Goal: Task Accomplishment & Management: Manage account settings

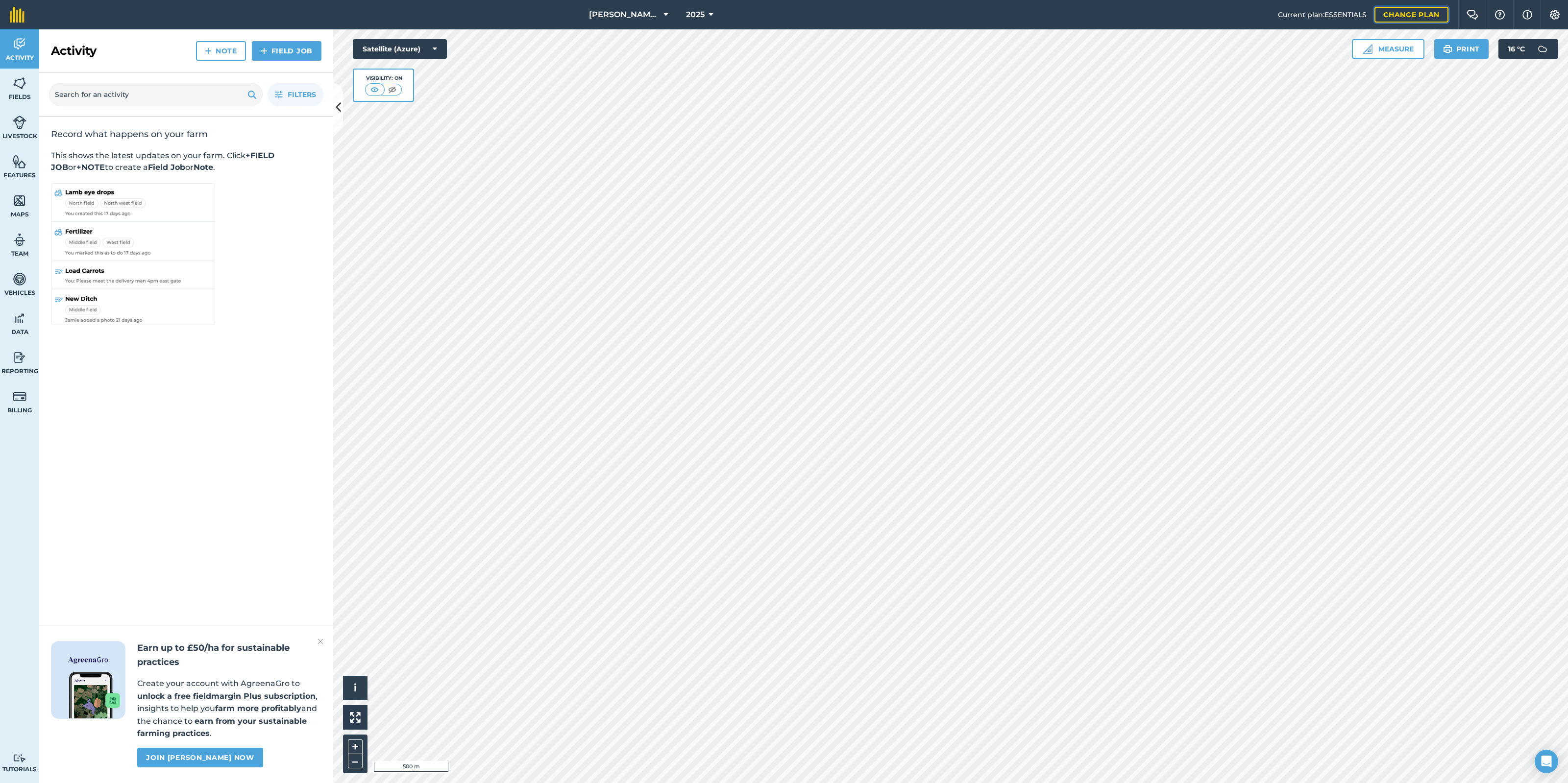
click at [1429, 17] on link "Change plan" at bounding box center [1412, 15] width 74 height 16
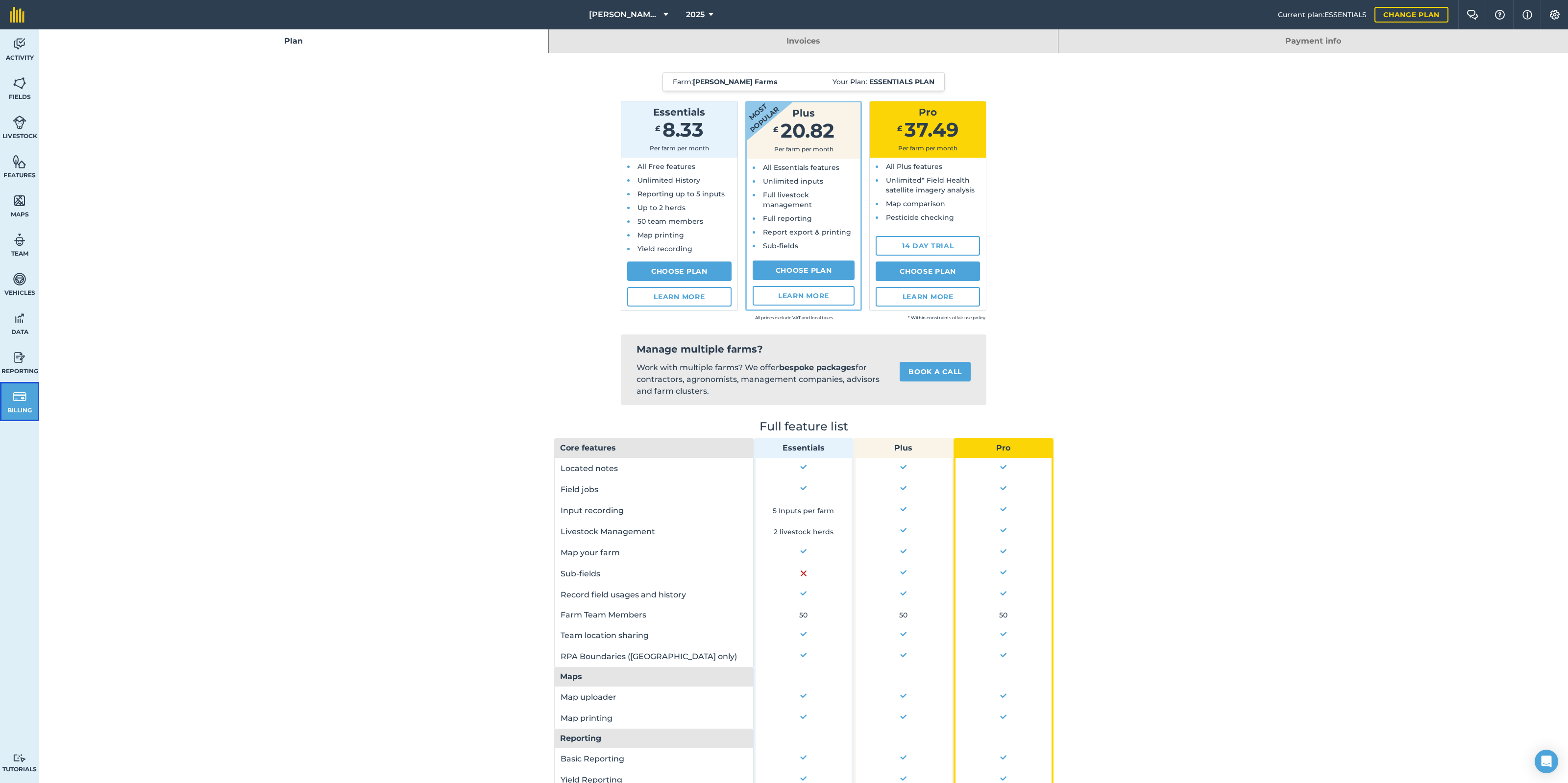
click at [7, 398] on link "Billing" at bounding box center [19, 402] width 39 height 39
click at [29, 400] on link "Billing" at bounding box center [19, 402] width 39 height 39
click at [1298, 40] on link "Payment info" at bounding box center [1313, 41] width 509 height 24
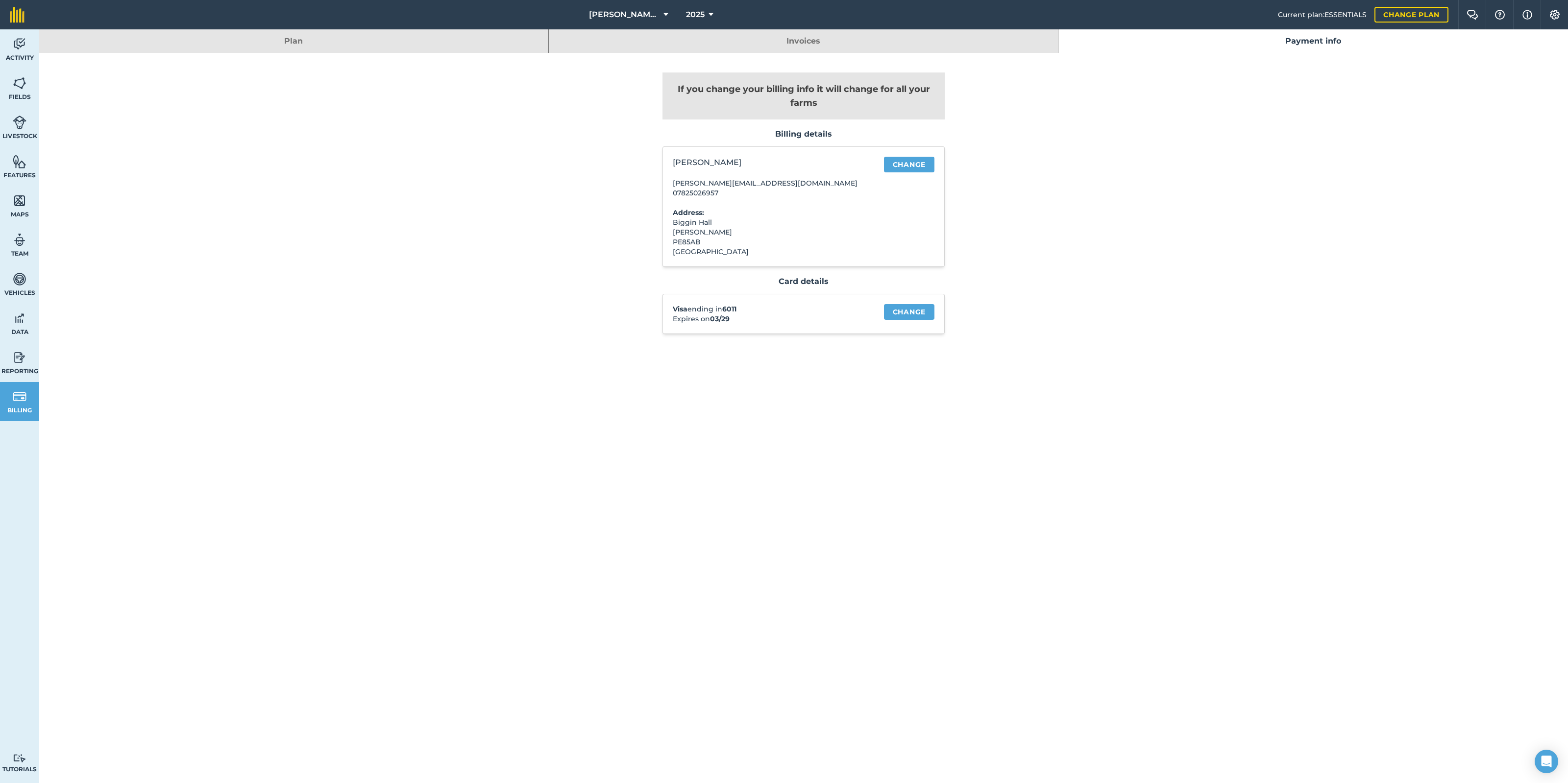
click at [759, 40] on link "Invoices" at bounding box center [803, 41] width 509 height 24
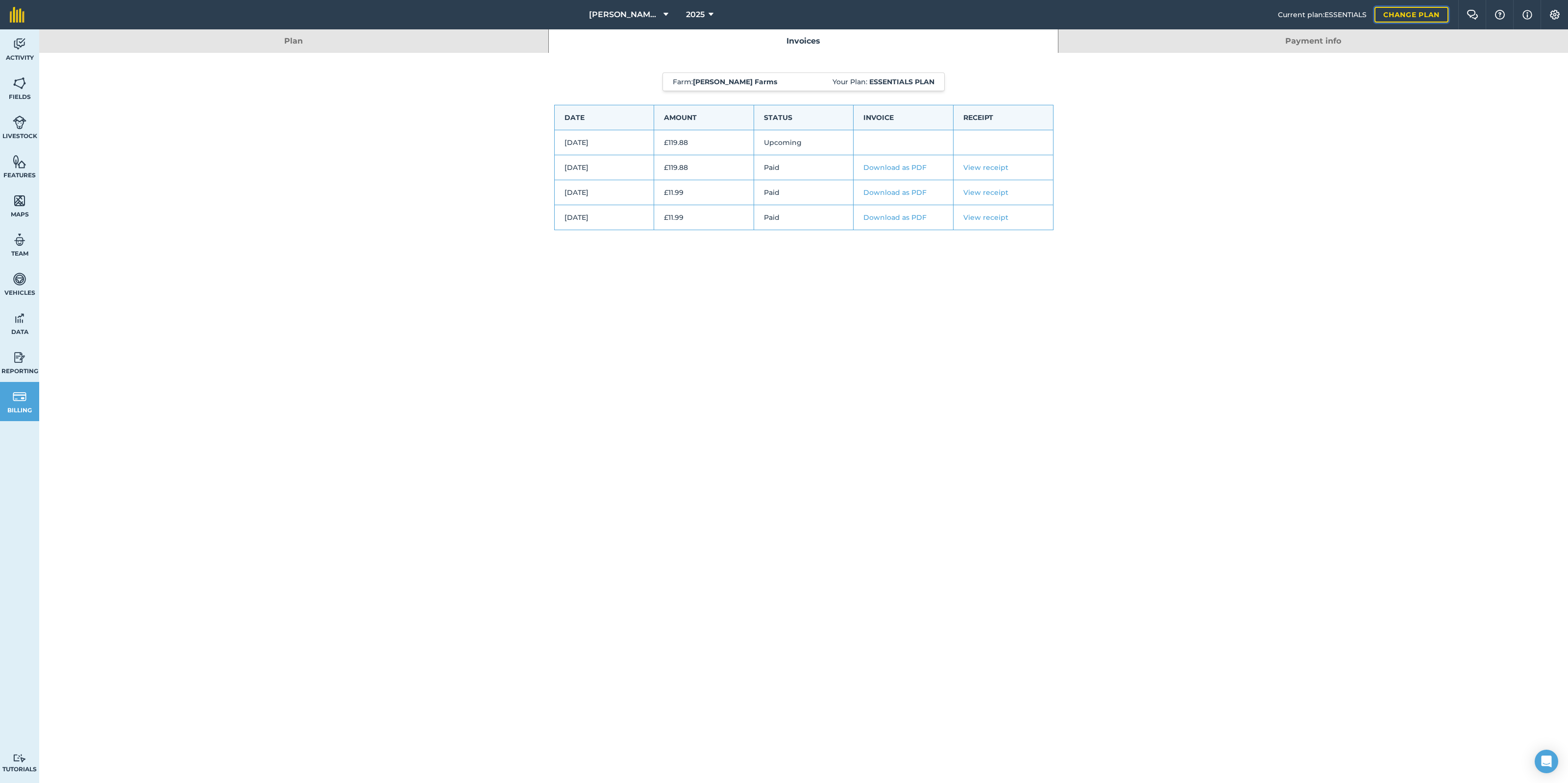
click at [1395, 13] on link "Change plan" at bounding box center [1412, 15] width 74 height 16
click at [1441, 14] on link "Change plan" at bounding box center [1412, 15] width 74 height 16
click at [1403, 11] on link "Change plan" at bounding box center [1412, 15] width 74 height 16
click at [1474, 18] on img at bounding box center [1472, 15] width 12 height 10
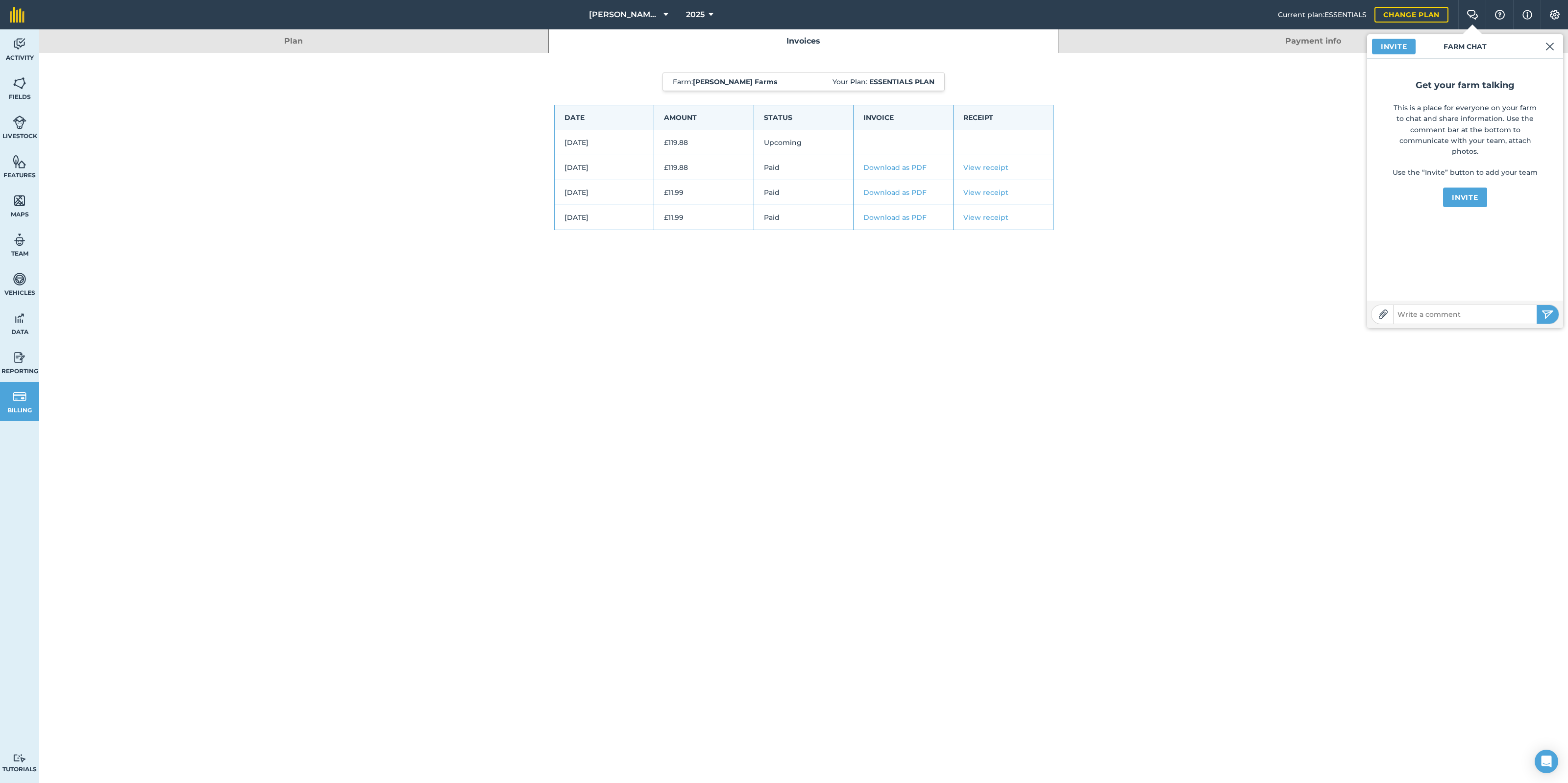
click at [1318, 57] on div "Farm : Watts-Russell Farms Your Plan: Essentials plan Date Amount Status Invoic…" at bounding box center [803, 161] width 1529 height 217
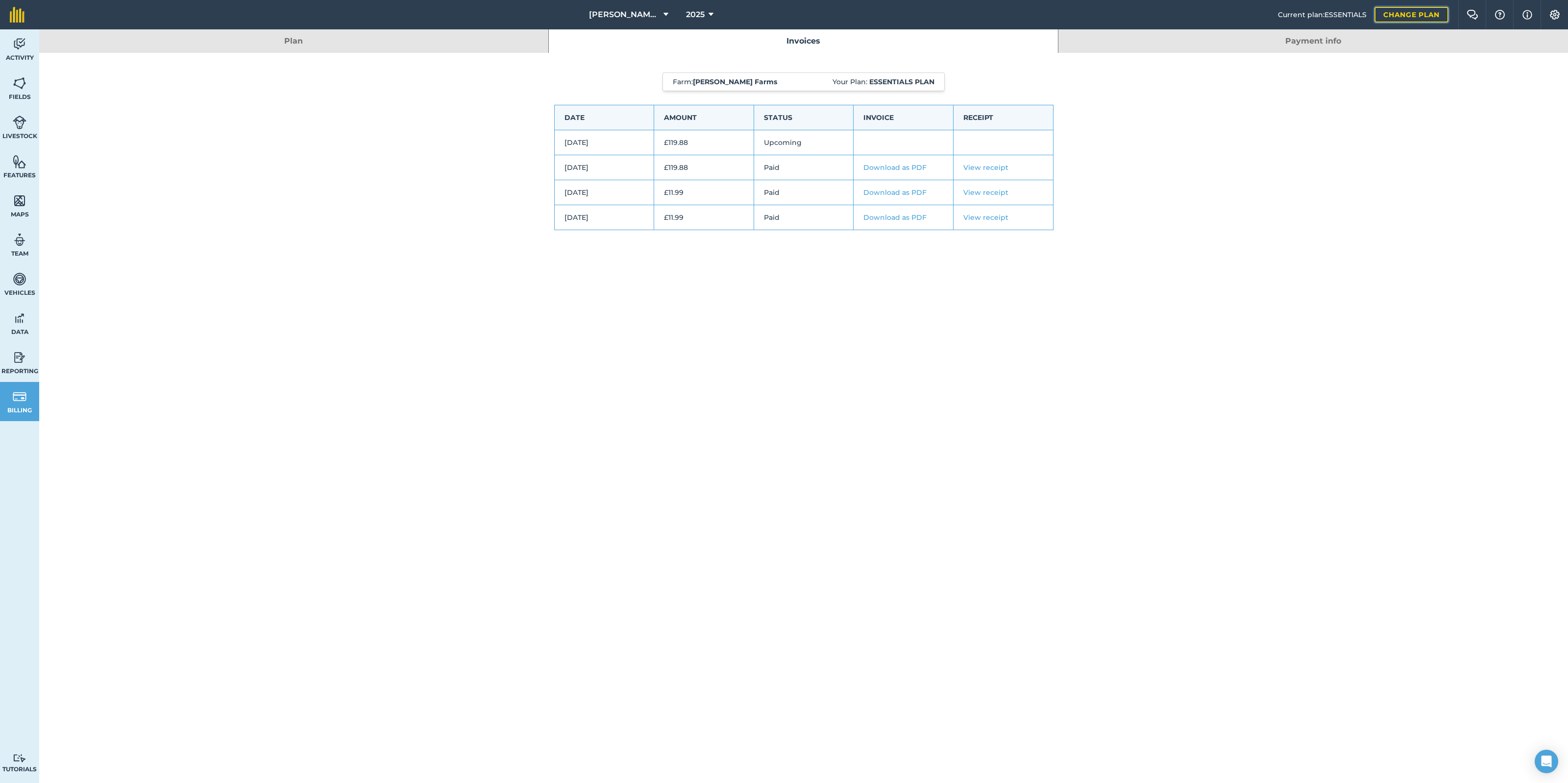
click at [1402, 14] on link "Change plan" at bounding box center [1412, 15] width 74 height 16
click at [1422, 14] on link "Change plan" at bounding box center [1412, 15] width 74 height 16
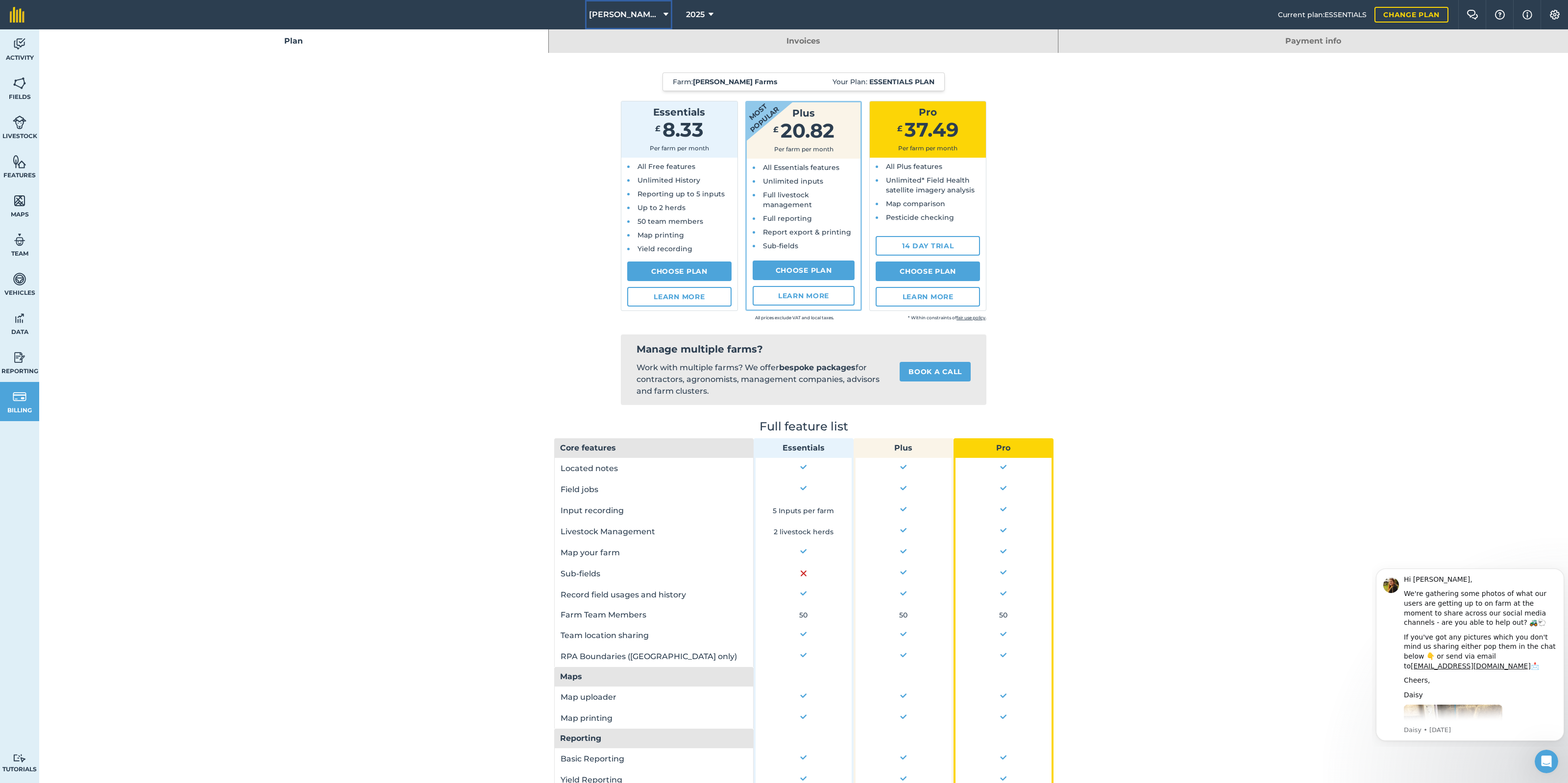
click at [632, 12] on span "[PERSON_NAME] Farms" at bounding box center [625, 14] width 71 height 12
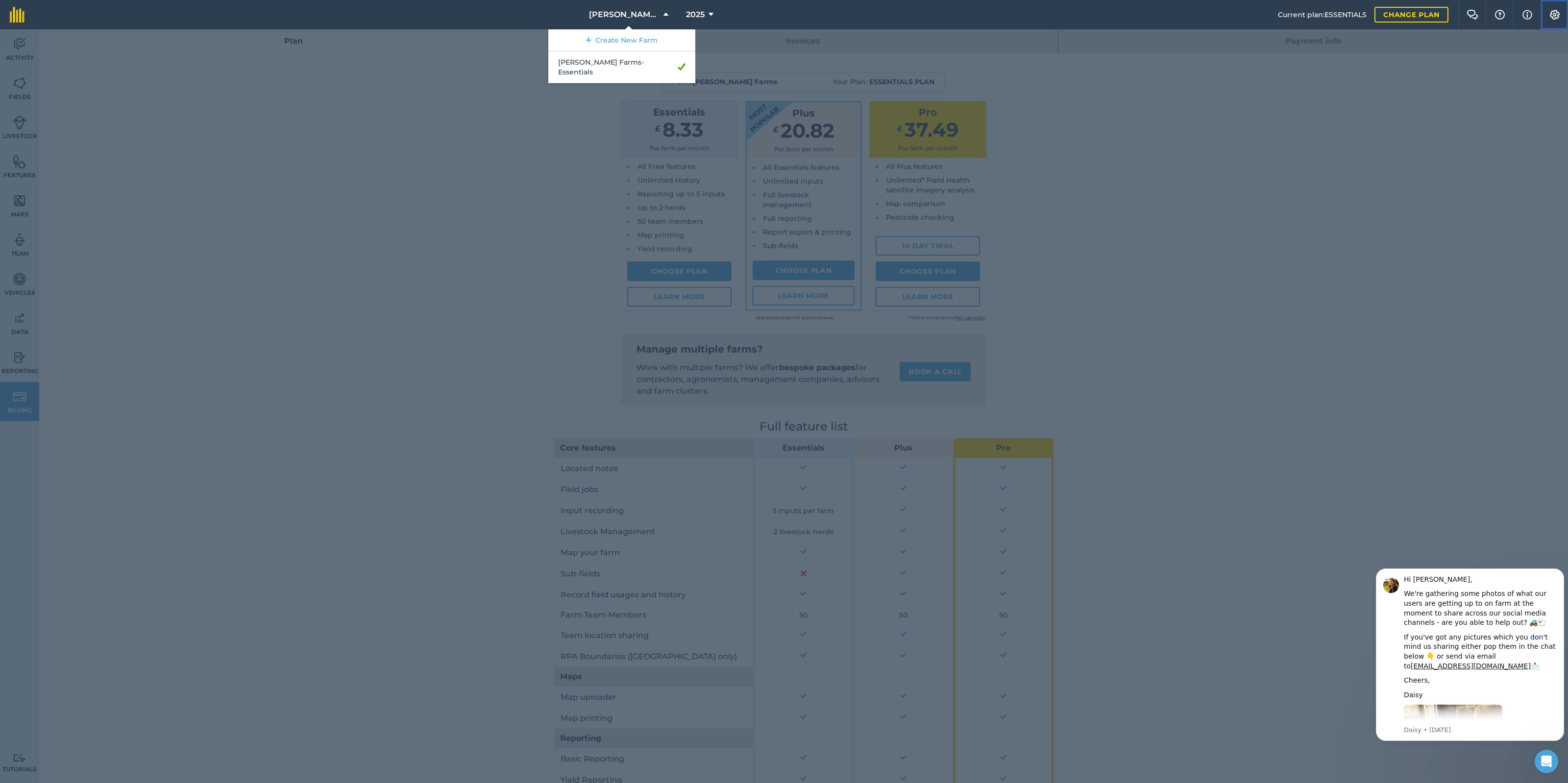
click at [1557, 13] on img at bounding box center [1555, 15] width 12 height 10
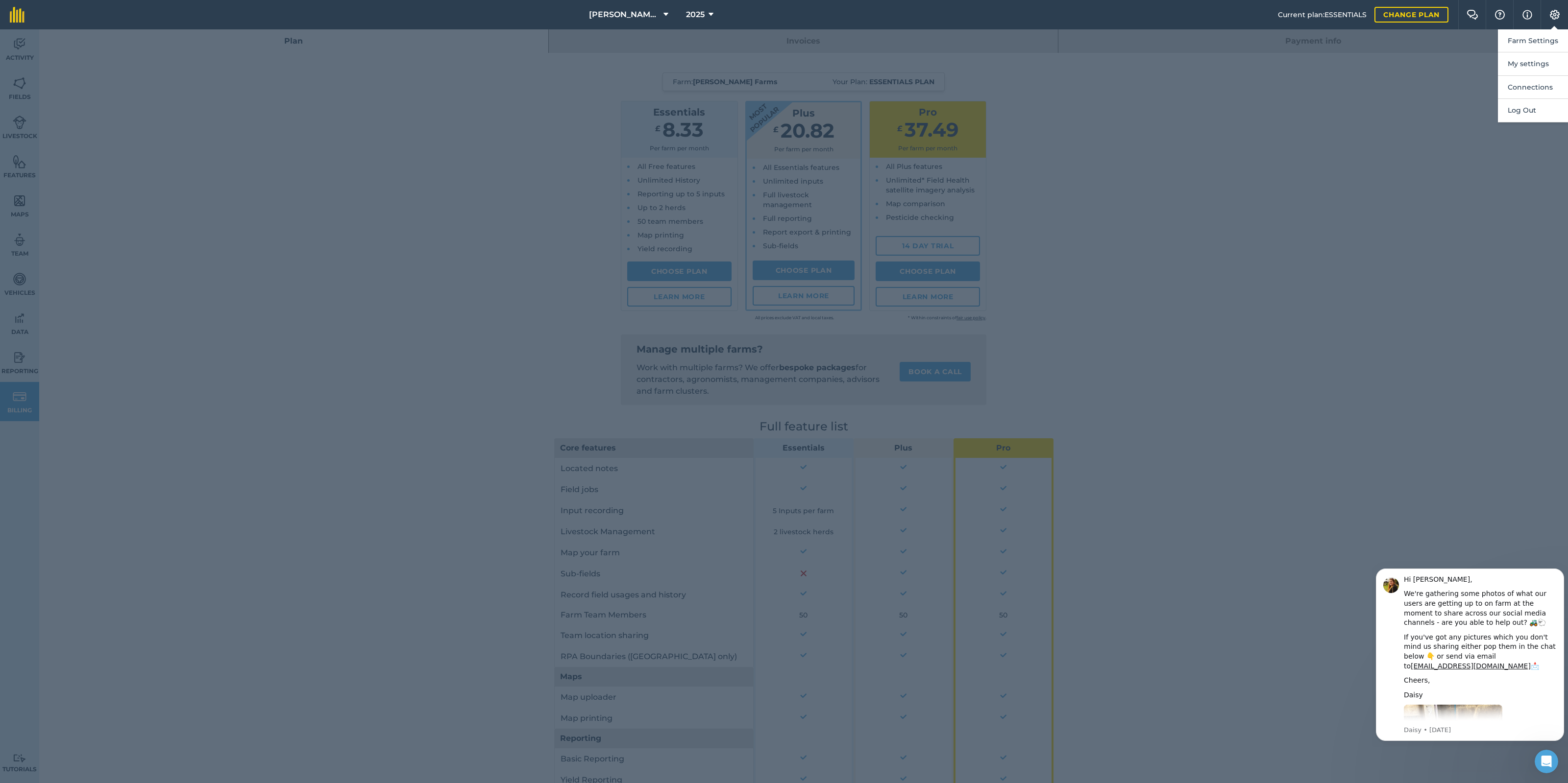
drag, startPoint x: 1425, startPoint y: 142, endPoint x: 1433, endPoint y: 133, distance: 12.0
click at [1426, 142] on div at bounding box center [784, 406] width 1568 height 754
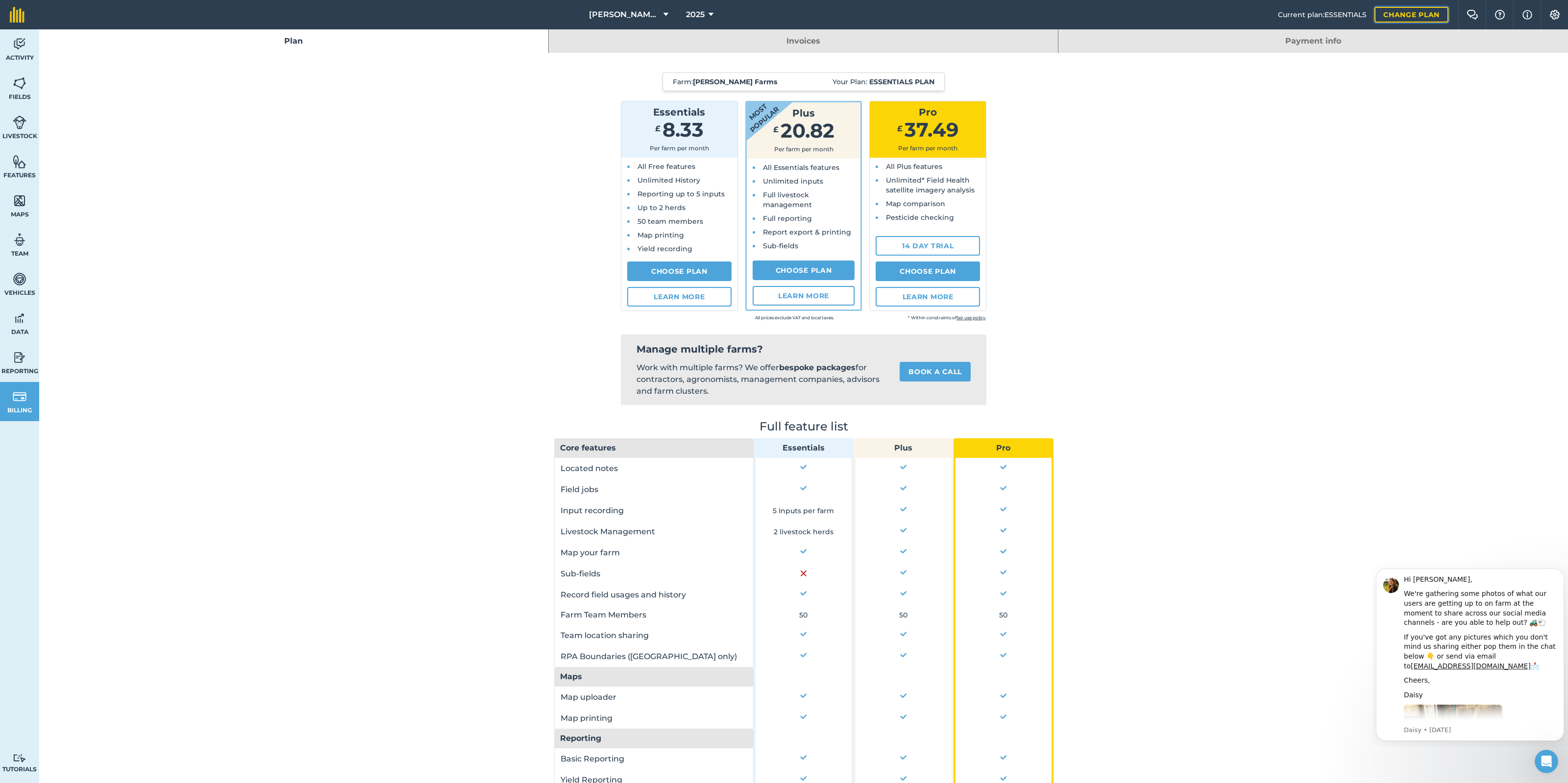
click at [1436, 11] on link "Change plan" at bounding box center [1412, 15] width 74 height 16
click at [301, 41] on link "Plan" at bounding box center [293, 41] width 509 height 24
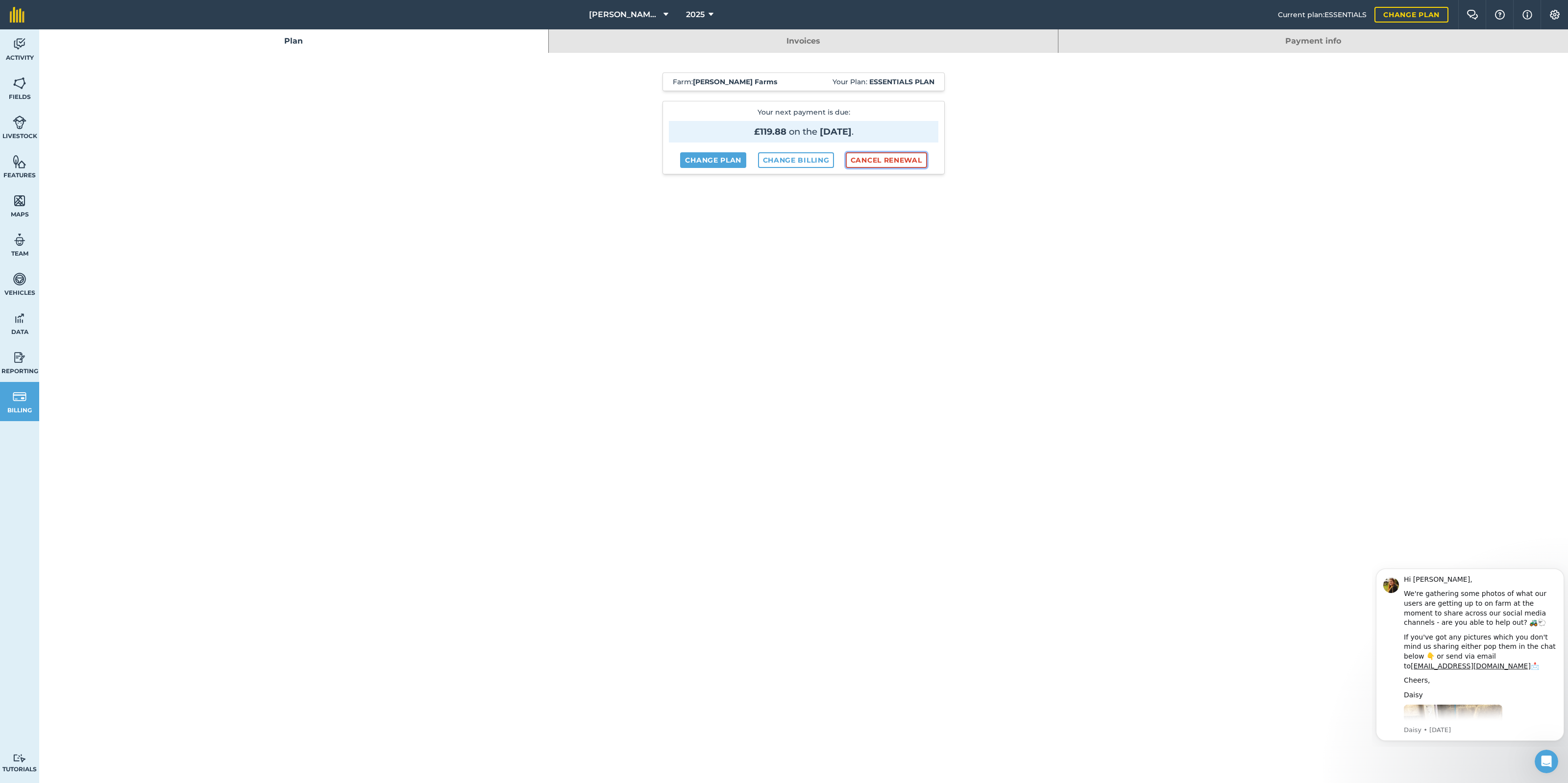
click at [894, 157] on button "Cancel renewal" at bounding box center [886, 160] width 82 height 16
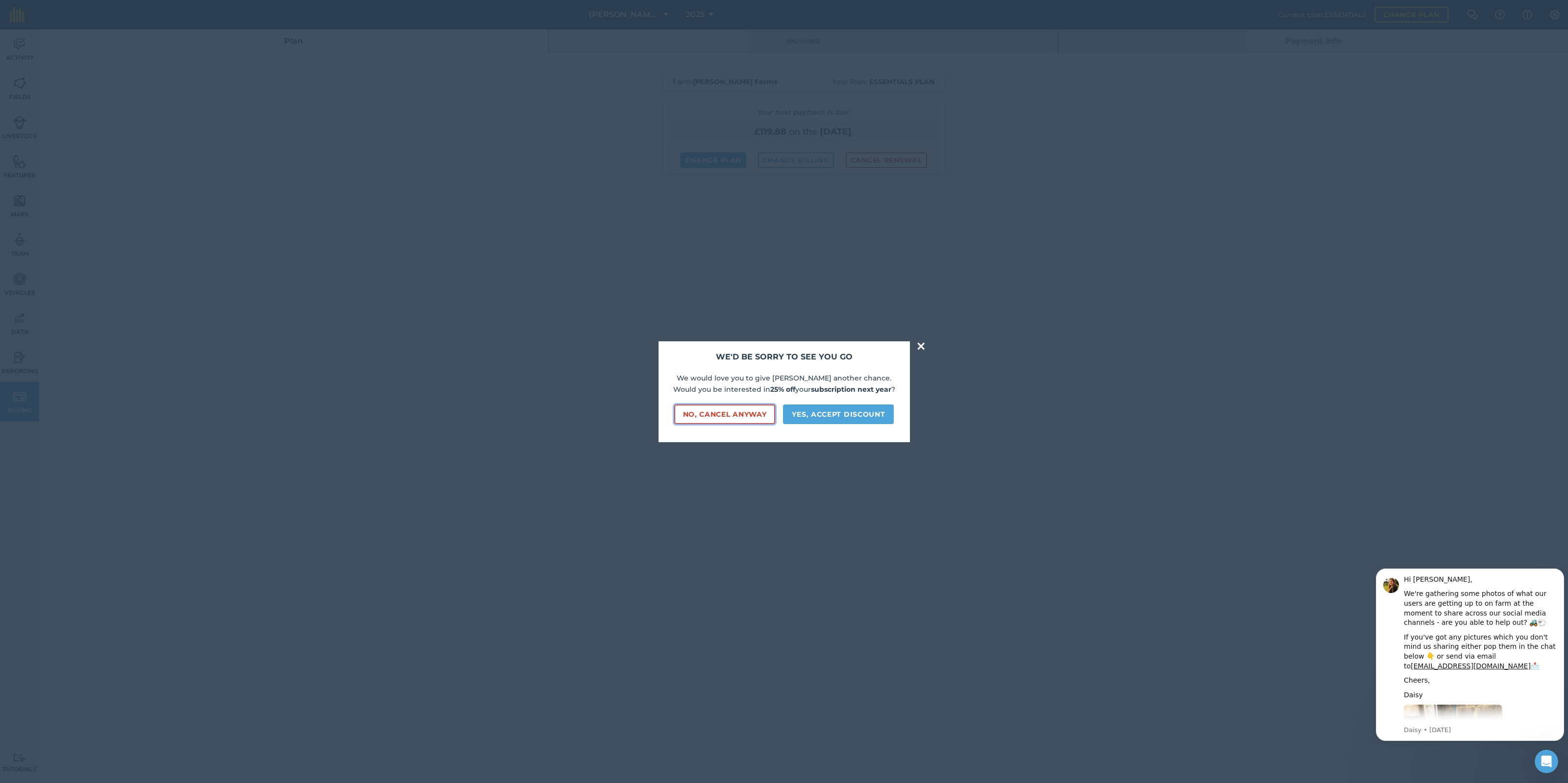
click at [757, 416] on button "No, cancel anyway" at bounding box center [725, 414] width 102 height 19
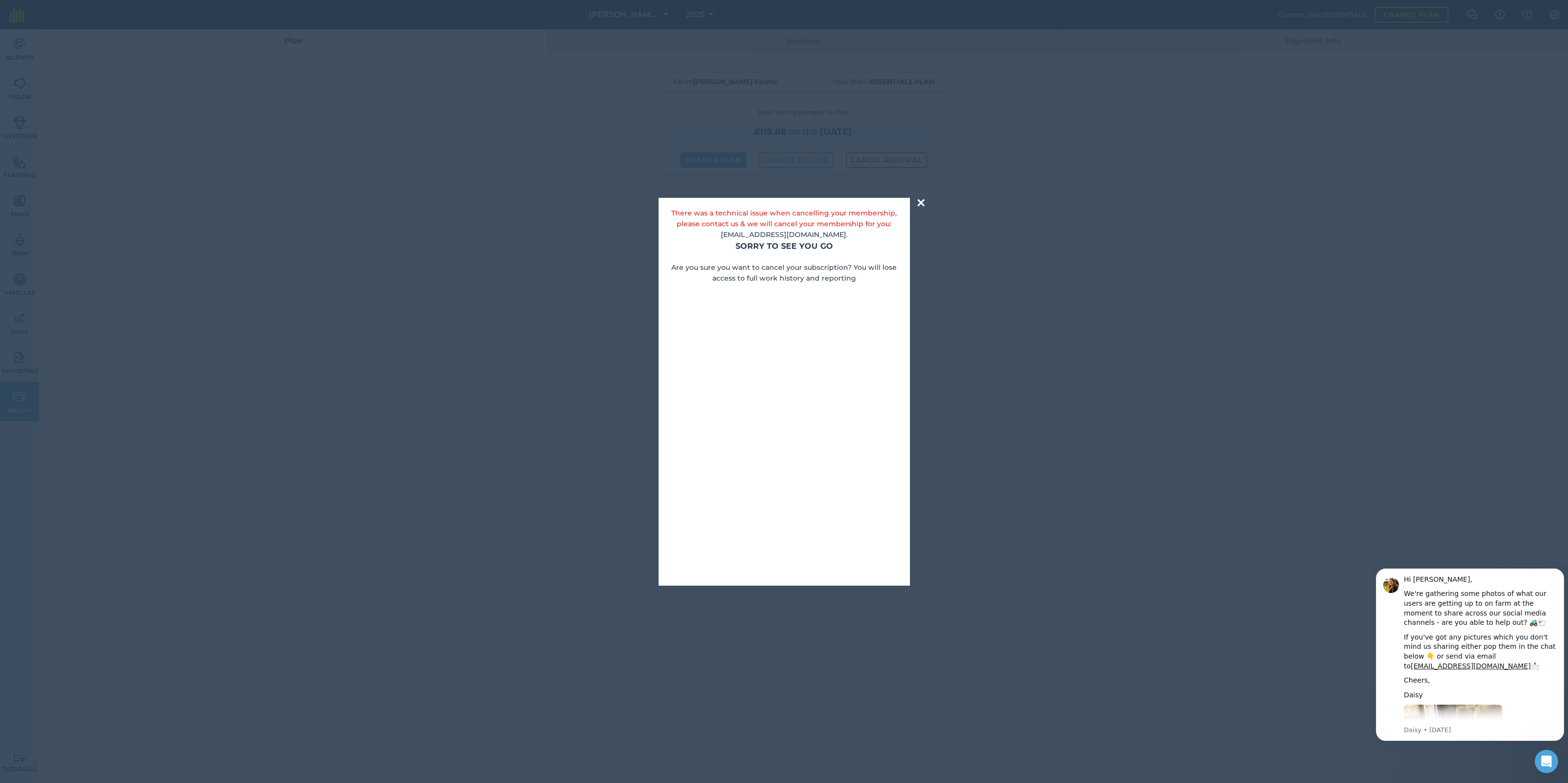
click at [923, 200] on button "×" at bounding box center [921, 203] width 12 height 19
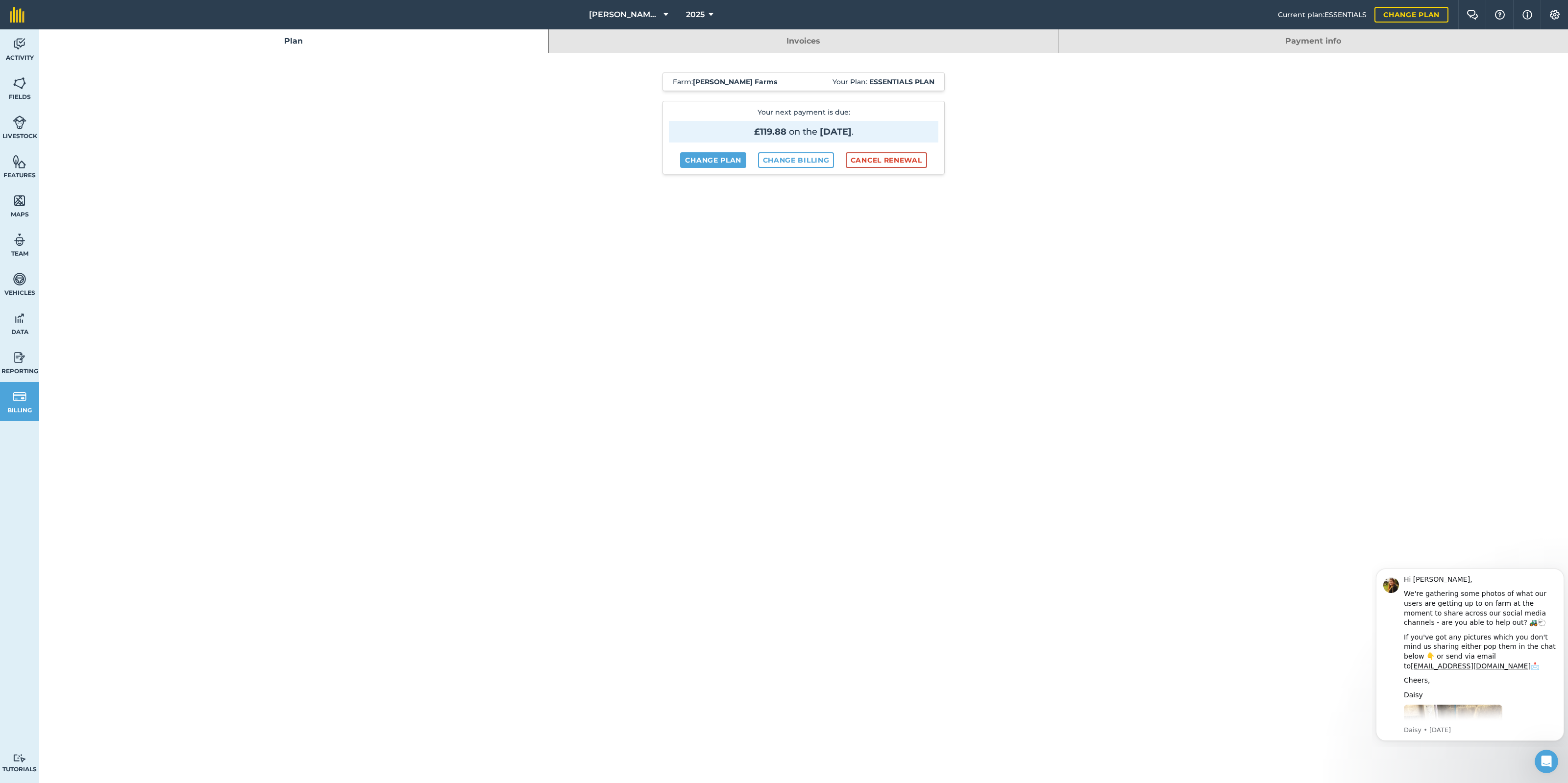
click at [1297, 45] on link "Payment info" at bounding box center [1313, 41] width 509 height 24
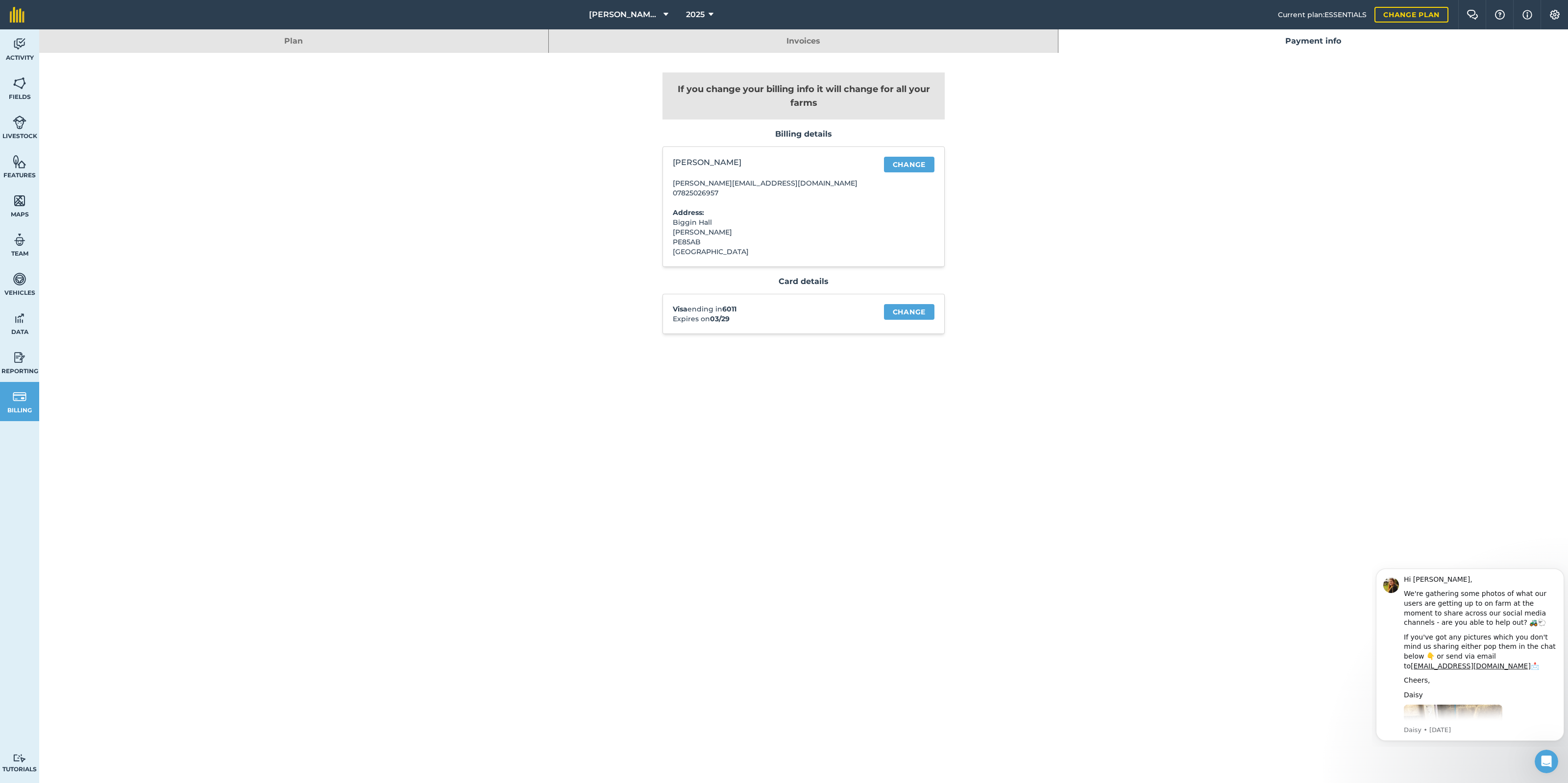
click at [964, 36] on link "Invoices" at bounding box center [803, 41] width 509 height 24
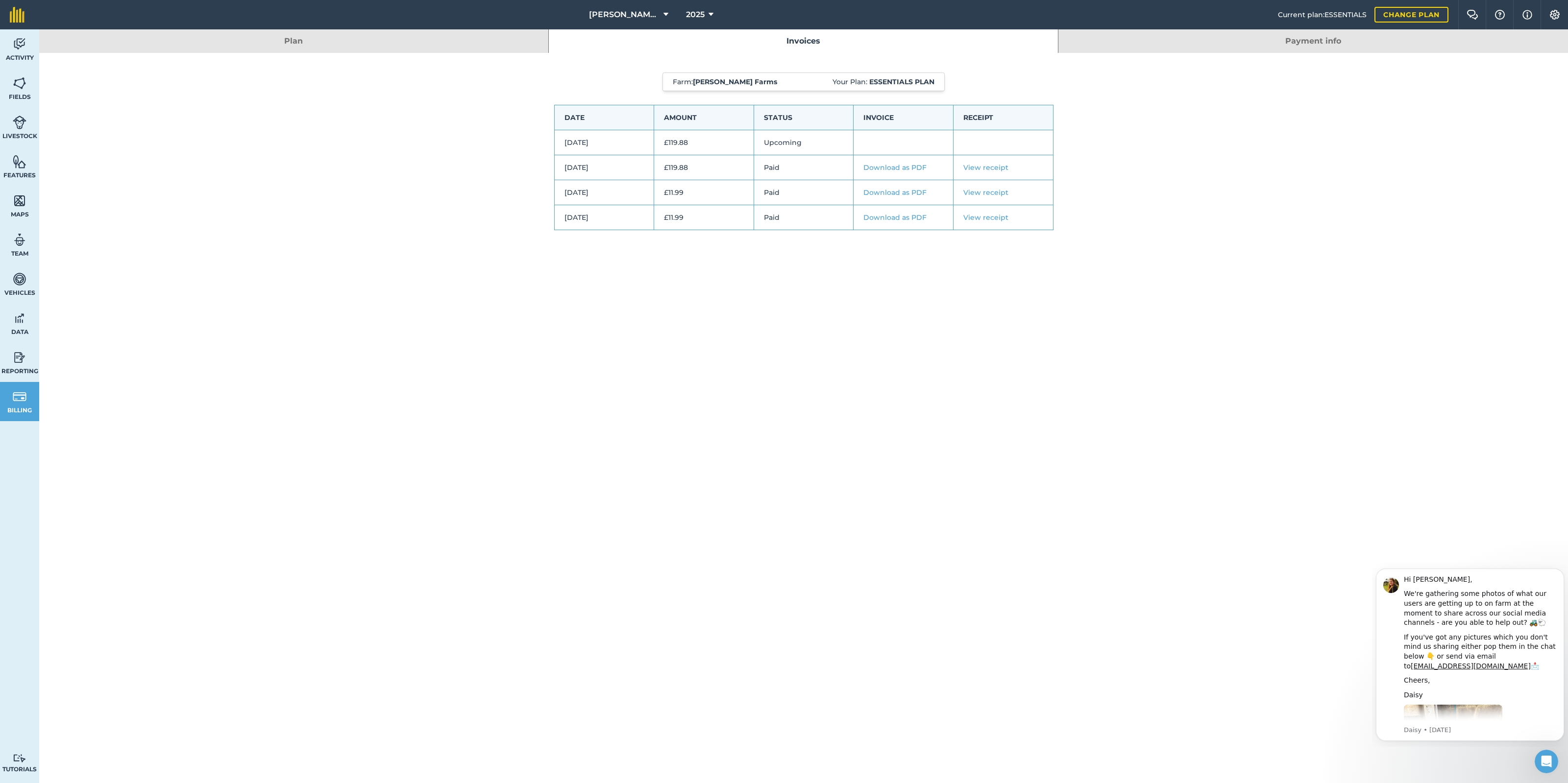
click at [604, 140] on td "[DATE]" at bounding box center [604, 142] width 100 height 25
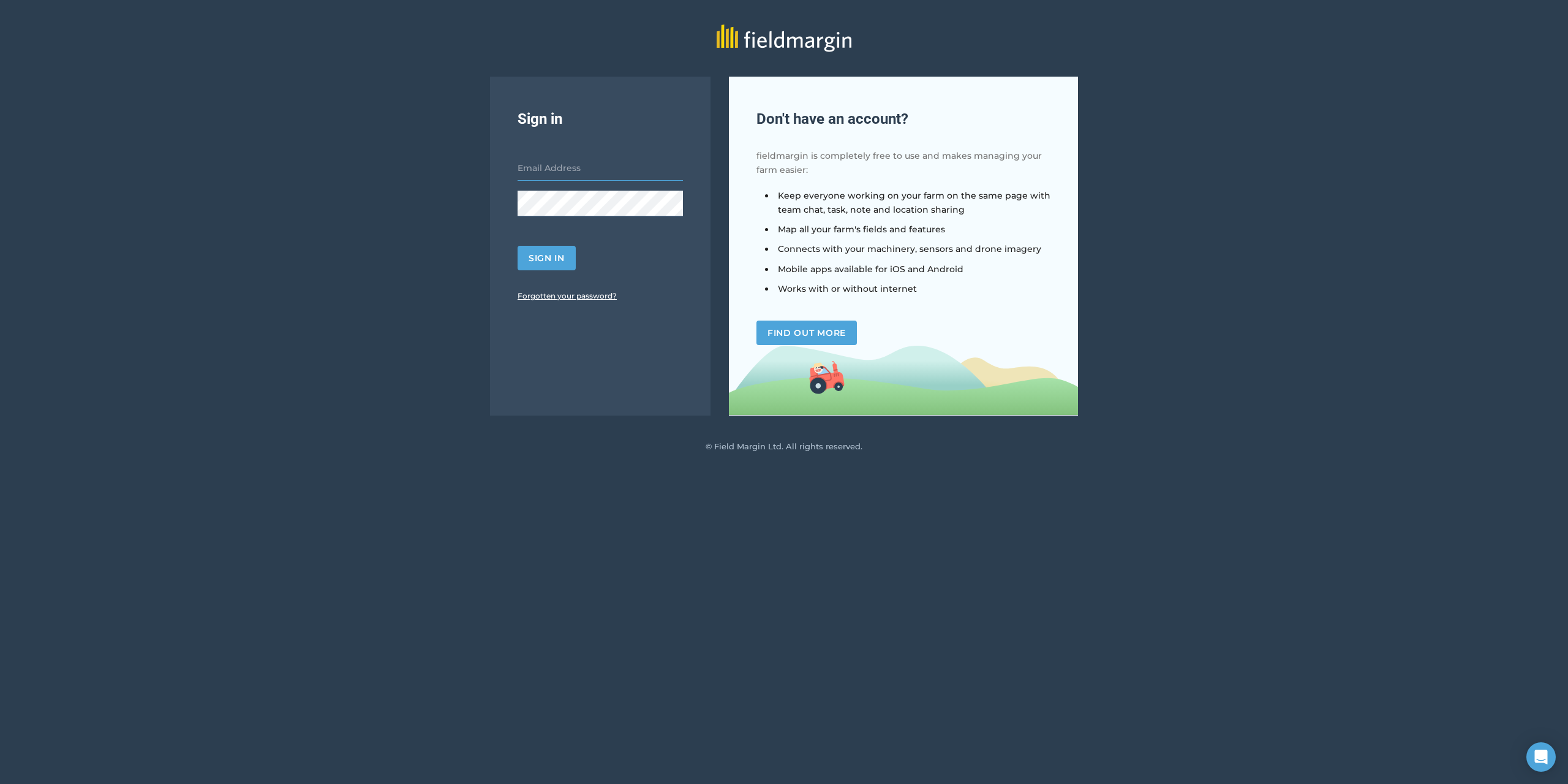
click at [587, 164] on input "email" at bounding box center [600, 168] width 165 height 26
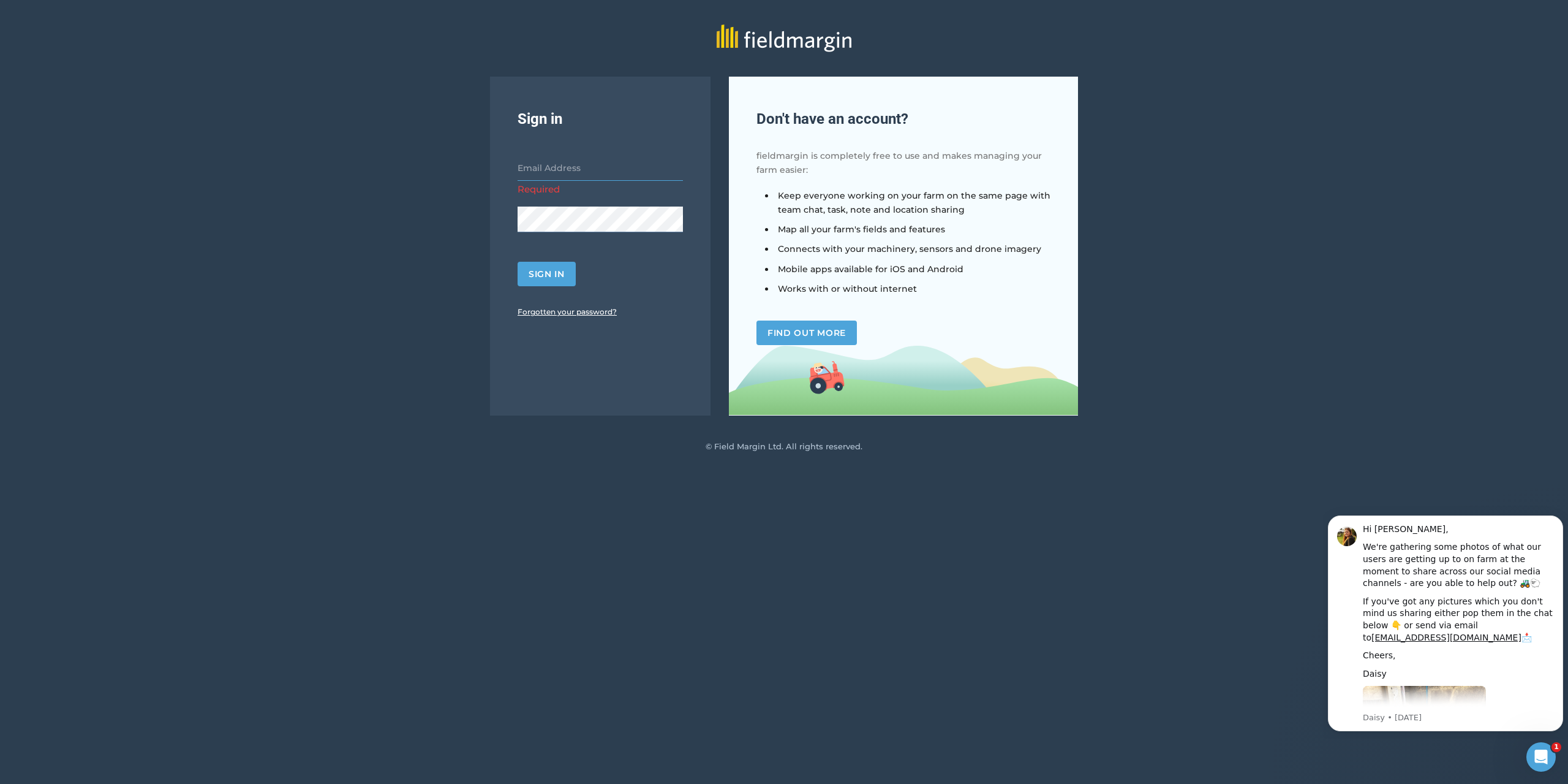
type input "[PERSON_NAME][EMAIL_ADDRESS][DOMAIN_NAME]"
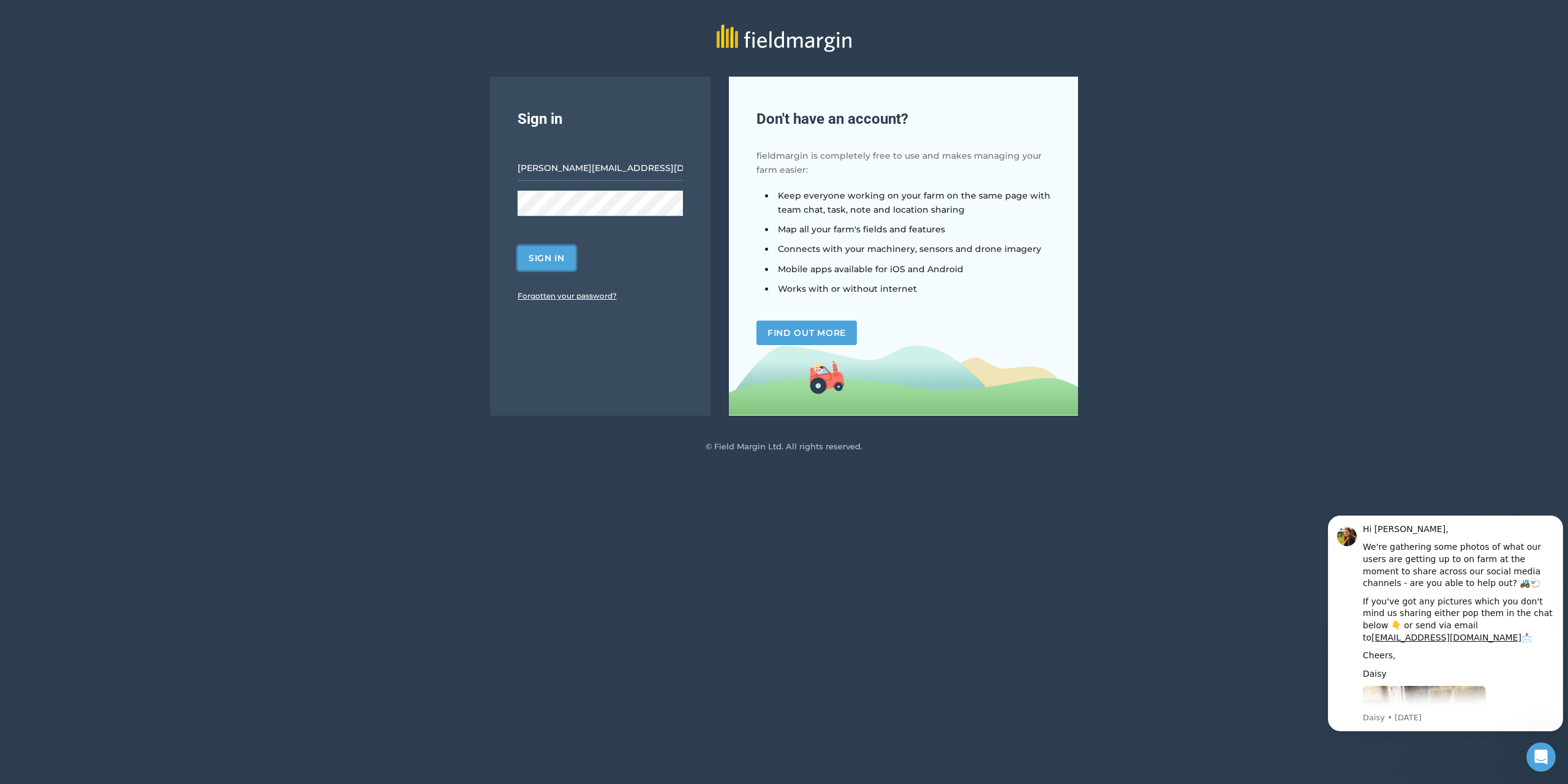
click at [545, 253] on button "Sign in" at bounding box center [546, 258] width 58 height 24
click at [551, 256] on button "Sign in" at bounding box center [546, 258] width 58 height 24
click at [554, 257] on button "Sign in" at bounding box center [546, 258] width 58 height 24
